Goal: Information Seeking & Learning: Find specific fact

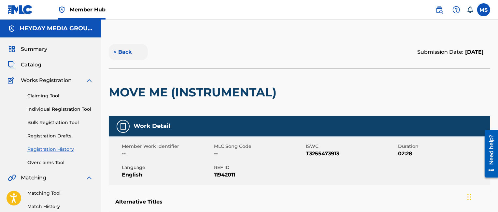
click at [122, 50] on button "< Back" at bounding box center [128, 52] width 39 height 16
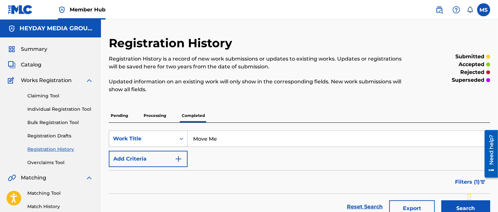
drag, startPoint x: 235, startPoint y: 141, endPoint x: 172, endPoint y: 137, distance: 63.6
click at [172, 137] on div "SearchWithCriteria98ceddfc-de3f-47df-8a1b-9a2d5ddf1d19 Work Title Move Me" at bounding box center [299, 139] width 381 height 16
paste input "HA1PWO"
type input "HA1PWO"
click at [181, 137] on div "Search Form" at bounding box center [182, 139] width 12 height 12
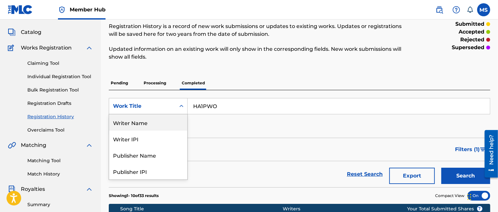
click at [120, 82] on p "Pending" at bounding box center [119, 83] width 21 height 14
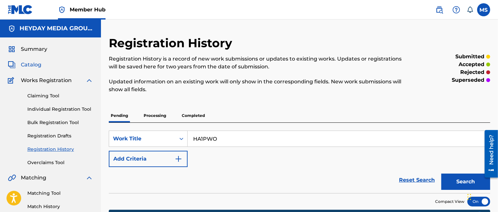
click at [33, 64] on span "Catalog" at bounding box center [31, 65] width 21 height 8
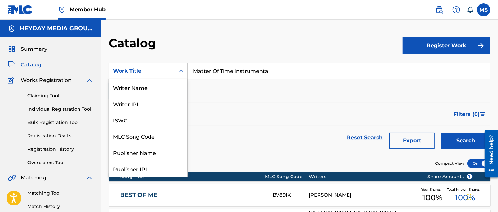
click at [182, 70] on icon "Search Form" at bounding box center [181, 71] width 7 height 7
click at [142, 137] on div "MLC Song Code" at bounding box center [148, 136] width 78 height 16
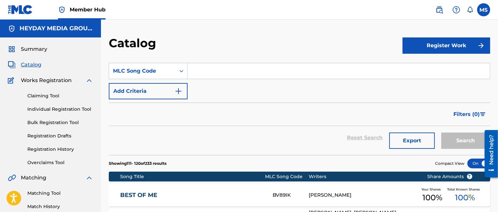
click at [207, 71] on input "Search Form" at bounding box center [339, 71] width 302 height 16
paste input "HA1PWO"
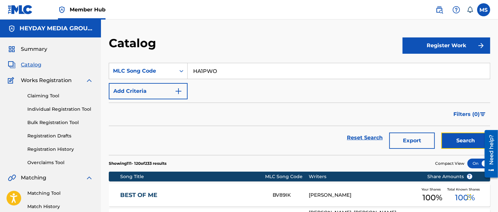
click at [455, 140] on button "Search" at bounding box center [465, 141] width 49 height 16
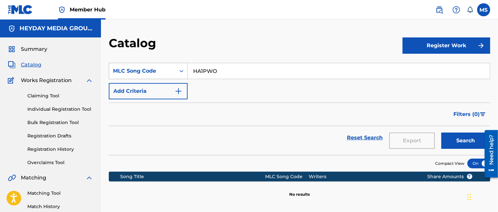
drag, startPoint x: 224, startPoint y: 71, endPoint x: 186, endPoint y: 70, distance: 37.5
click at [186, 70] on div "SearchWithCriteria1c552d11-bcab-4c60-8870-069e71b4d6aa MLC Song Code HA1PWO" at bounding box center [299, 71] width 381 height 16
type input "Hit the floor"
click at [182, 69] on icon "Search Form" at bounding box center [181, 71] width 7 height 7
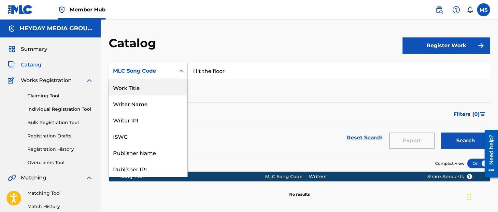
click at [142, 89] on div "Work Title" at bounding box center [148, 87] width 78 height 16
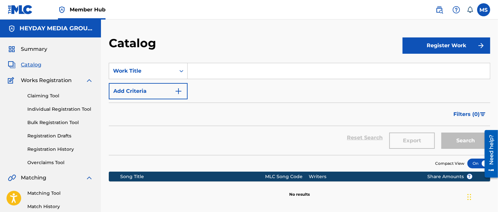
click at [213, 69] on input "Search Form" at bounding box center [339, 71] width 302 height 16
paste input "Hit the floor"
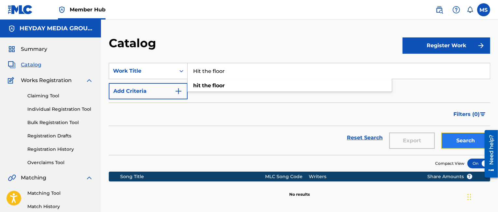
click at [464, 138] on button "Search" at bounding box center [465, 141] width 49 height 16
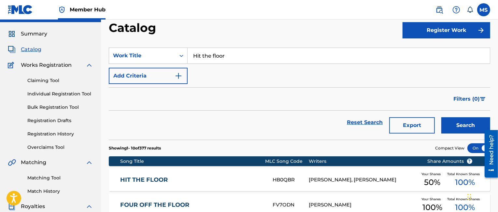
scroll to position [10, 0]
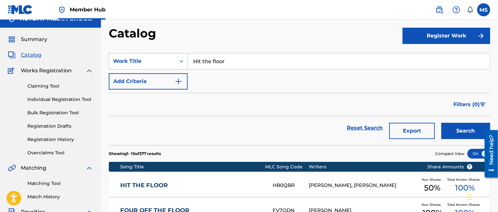
drag, startPoint x: 240, startPoint y: 62, endPoint x: 179, endPoint y: 60, distance: 61.6
click at [179, 60] on div "SearchWithCriteriae2aaa4a8-4ce2-4dfb-ba98-39cc015e4cc4 Work Title Hit the floor" at bounding box center [299, 61] width 381 height 16
paste input "Fifteen To Life"
click at [441, 123] on button "Search" at bounding box center [465, 131] width 49 height 16
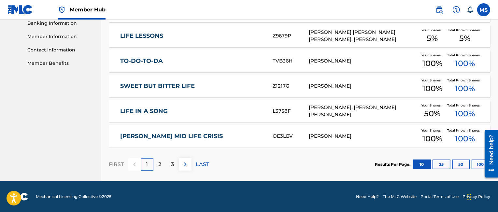
scroll to position [0, 0]
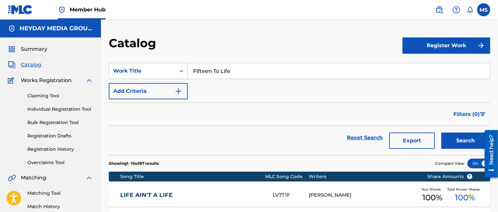
drag, startPoint x: 247, startPoint y: 69, endPoint x: 183, endPoint y: 69, distance: 64.1
click at [184, 69] on div "SearchWithCriteriae2aaa4a8-4ce2-4dfb-ba98-39cc015e4cc4 Work Title Fifteen To Li…" at bounding box center [299, 71] width 381 height 16
paste input "All Through The Night"
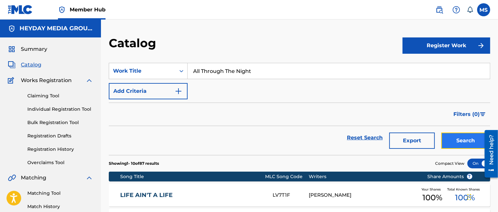
click at [463, 140] on button "Search" at bounding box center [465, 141] width 49 height 16
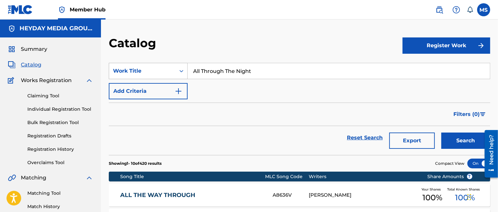
drag, startPoint x: 257, startPoint y: 70, endPoint x: 169, endPoint y: 67, distance: 88.0
click at [169, 67] on div "SearchWithCriteriae2aaa4a8-4ce2-4dfb-ba98-39cc015e4cc4 Work Title All Through T…" at bounding box center [299, 71] width 381 height 16
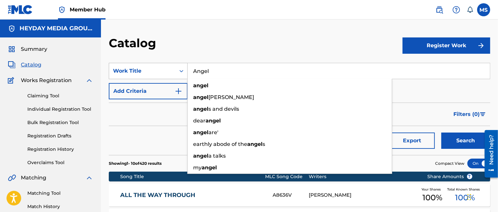
type input "Angel"
click at [441, 133] on button "Search" at bounding box center [465, 141] width 49 height 16
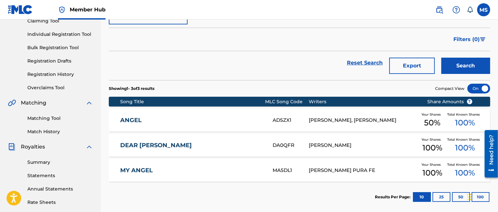
scroll to position [77, 0]
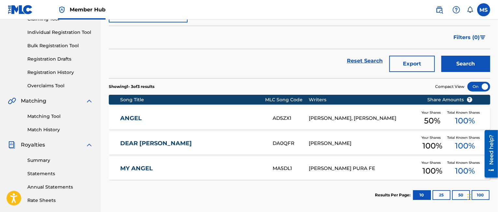
click at [131, 117] on link "ANGEL" at bounding box center [192, 118] width 144 height 7
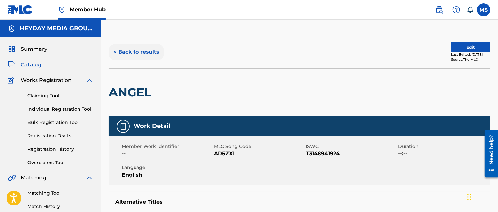
click at [135, 51] on button "< Back to results" at bounding box center [136, 52] width 55 height 16
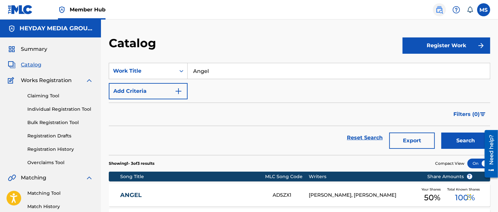
click at [440, 9] on img at bounding box center [439, 10] width 8 height 8
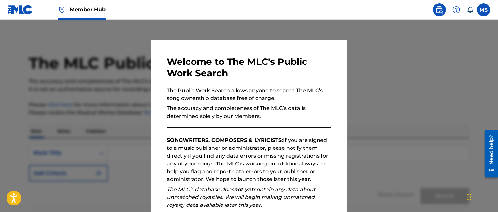
scroll to position [86, 0]
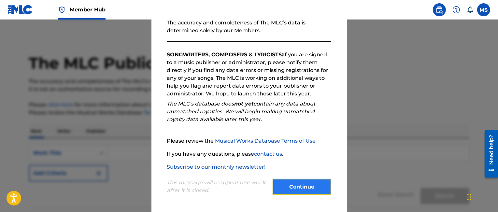
click at [301, 184] on button "Continue" at bounding box center [302, 187] width 59 height 16
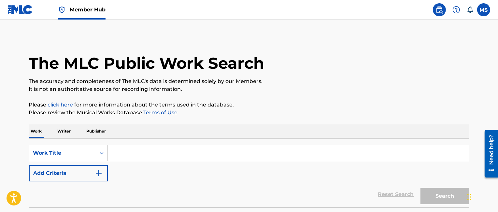
click at [127, 154] on input "Search Form" at bounding box center [288, 153] width 361 height 16
type input "4"
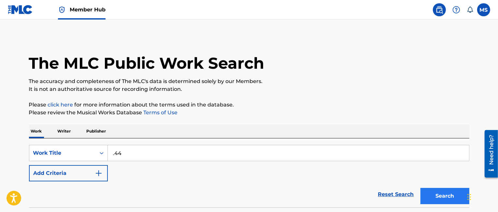
type input ".44"
click at [439, 195] on button "Search" at bounding box center [444, 196] width 49 height 16
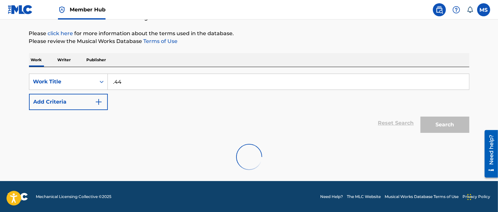
click at [216, 125] on div "Reset Search Search" at bounding box center [249, 123] width 440 height 26
click at [91, 80] on div "Work Title" at bounding box center [62, 82] width 59 height 8
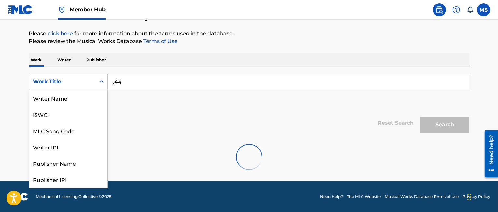
scroll to position [33, 0]
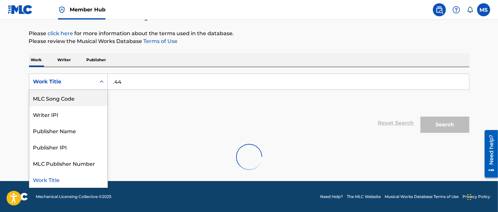
click at [74, 99] on div "MLC Song Code" at bounding box center [68, 98] width 78 height 16
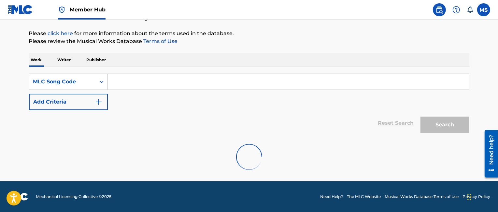
click at [121, 81] on input "Search Form" at bounding box center [288, 82] width 361 height 16
paste input "4A0YO3"
type input "4A0YO3"
click at [445, 126] on div "Search" at bounding box center [443, 123] width 52 height 26
click at [281, 127] on div "Reset Search Search" at bounding box center [249, 123] width 440 height 26
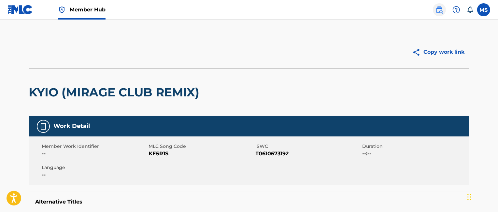
click at [442, 10] on img at bounding box center [439, 10] width 8 height 8
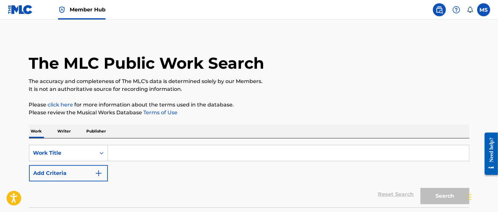
click at [122, 153] on input "Search Form" at bounding box center [288, 153] width 361 height 16
paste input "4A0YO3"
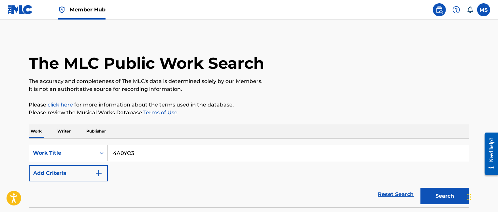
type input "4A0YO3"
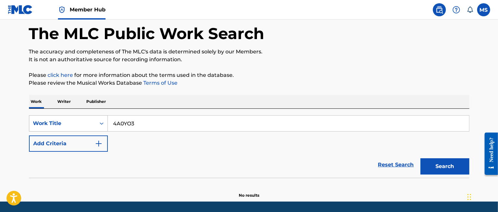
click at [100, 132] on div "Work Title" at bounding box center [68, 123] width 79 height 16
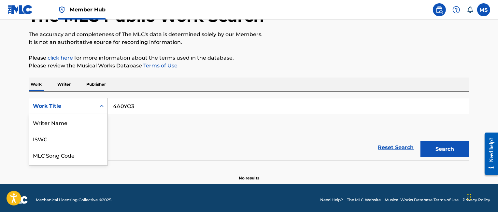
scroll to position [33, 0]
click at [71, 123] on div "MLC Song Code" at bounding box center [68, 122] width 78 height 16
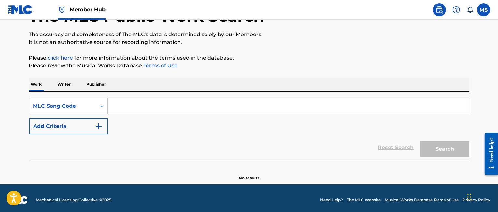
click at [125, 106] on input "Search Form" at bounding box center [288, 106] width 361 height 16
paste input "4A0YO3"
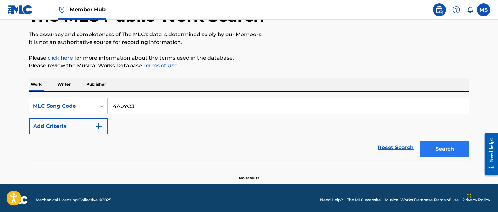
type input "4A0YO3"
click at [442, 149] on button "Search" at bounding box center [444, 149] width 49 height 16
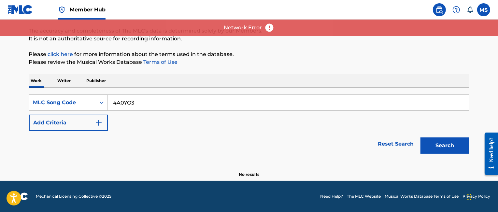
scroll to position [50, 0]
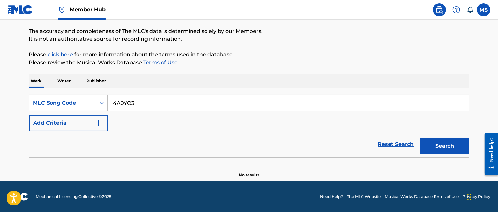
click at [103, 103] on icon "Search Form" at bounding box center [102, 103] width 4 height 2
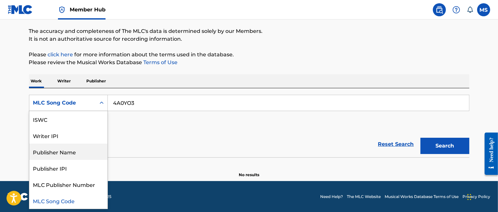
scroll to position [0, 0]
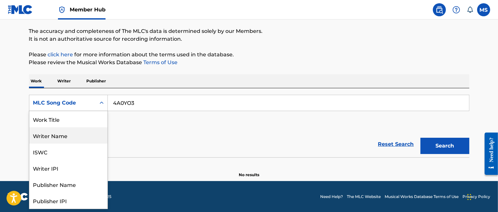
click at [60, 136] on div "Writer Name" at bounding box center [68, 135] width 78 height 16
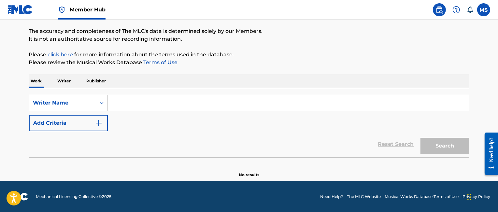
click at [126, 102] on input "Search Form" at bounding box center [288, 103] width 361 height 16
click at [124, 101] on input "Search Form" at bounding box center [288, 103] width 361 height 16
paste input "[PERSON_NAME]"
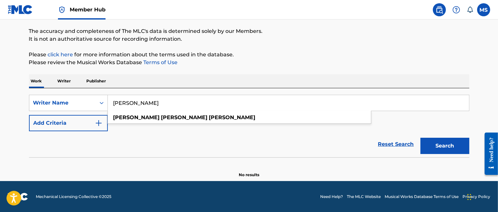
click at [187, 103] on input "[PERSON_NAME]" at bounding box center [288, 103] width 361 height 16
type input "[PERSON_NAME]"
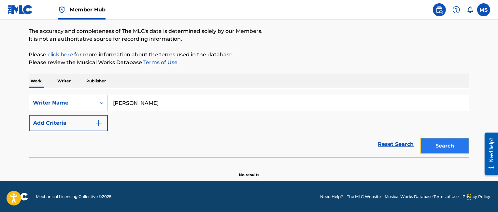
click at [445, 144] on button "Search" at bounding box center [444, 146] width 49 height 16
click at [219, 123] on div "SearchWithCriteria9a0c1197-82d0-4fe3-b536-08670007e157 Writer Name [PERSON_NAME…" at bounding box center [249, 113] width 440 height 36
click at [188, 123] on div "SearchWithCriteria9a0c1197-82d0-4fe3-b536-08670007e157 Writer Name [PERSON_NAME…" at bounding box center [249, 113] width 440 height 36
click at [448, 145] on button "Search" at bounding box center [444, 146] width 49 height 16
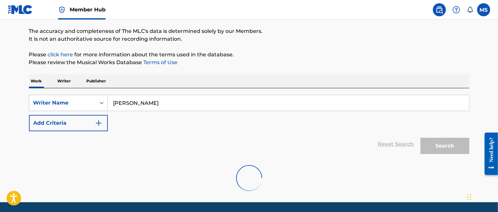
click at [63, 79] on p "Writer" at bounding box center [64, 81] width 17 height 14
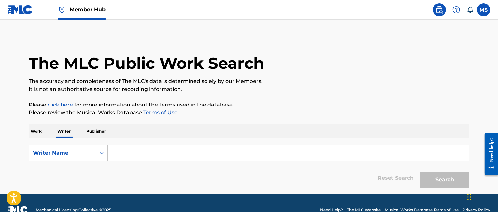
click at [129, 152] on input "Search Form" at bounding box center [288, 153] width 361 height 16
paste input ""[PERSON_NAME] - 50% [PERSON_NAME] - 50%""
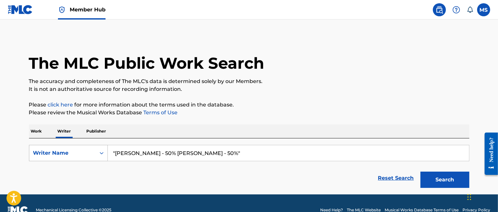
drag, startPoint x: 284, startPoint y: 151, endPoint x: 74, endPoint y: 151, distance: 209.7
click at [74, 151] on div "SearchWithCriteria7832adf9-1fdc-4384-a7f9-93f47117668b Writer Name "[PERSON_NAM…" at bounding box center [249, 153] width 440 height 16
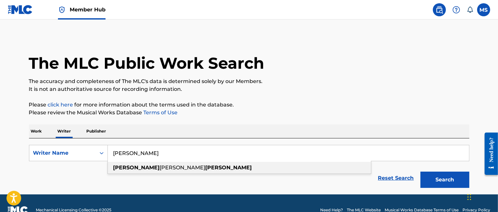
click at [160, 167] on span "[PERSON_NAME]" at bounding box center [183, 167] width 46 height 6
type input "[PERSON_NAME]"
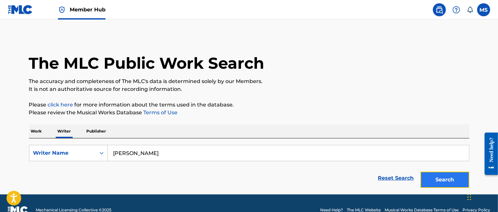
click at [435, 177] on button "Search" at bounding box center [444, 180] width 49 height 16
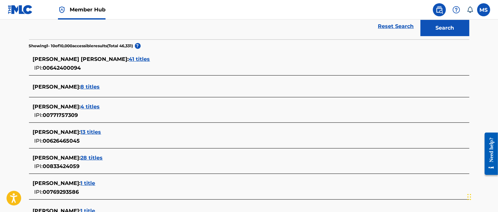
scroll to position [298, 0]
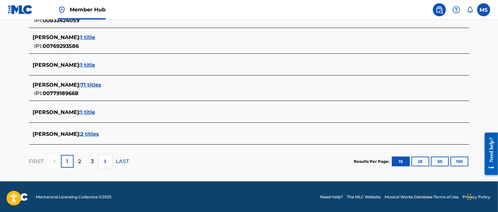
click at [102, 84] on span "71 titles" at bounding box center [91, 85] width 21 height 6
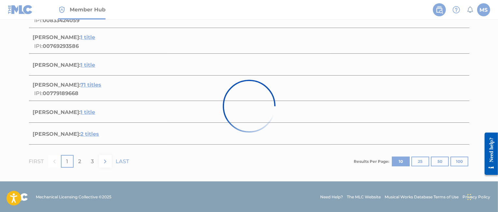
scroll to position [0, 0]
